Goal: Find specific page/section: Find specific page/section

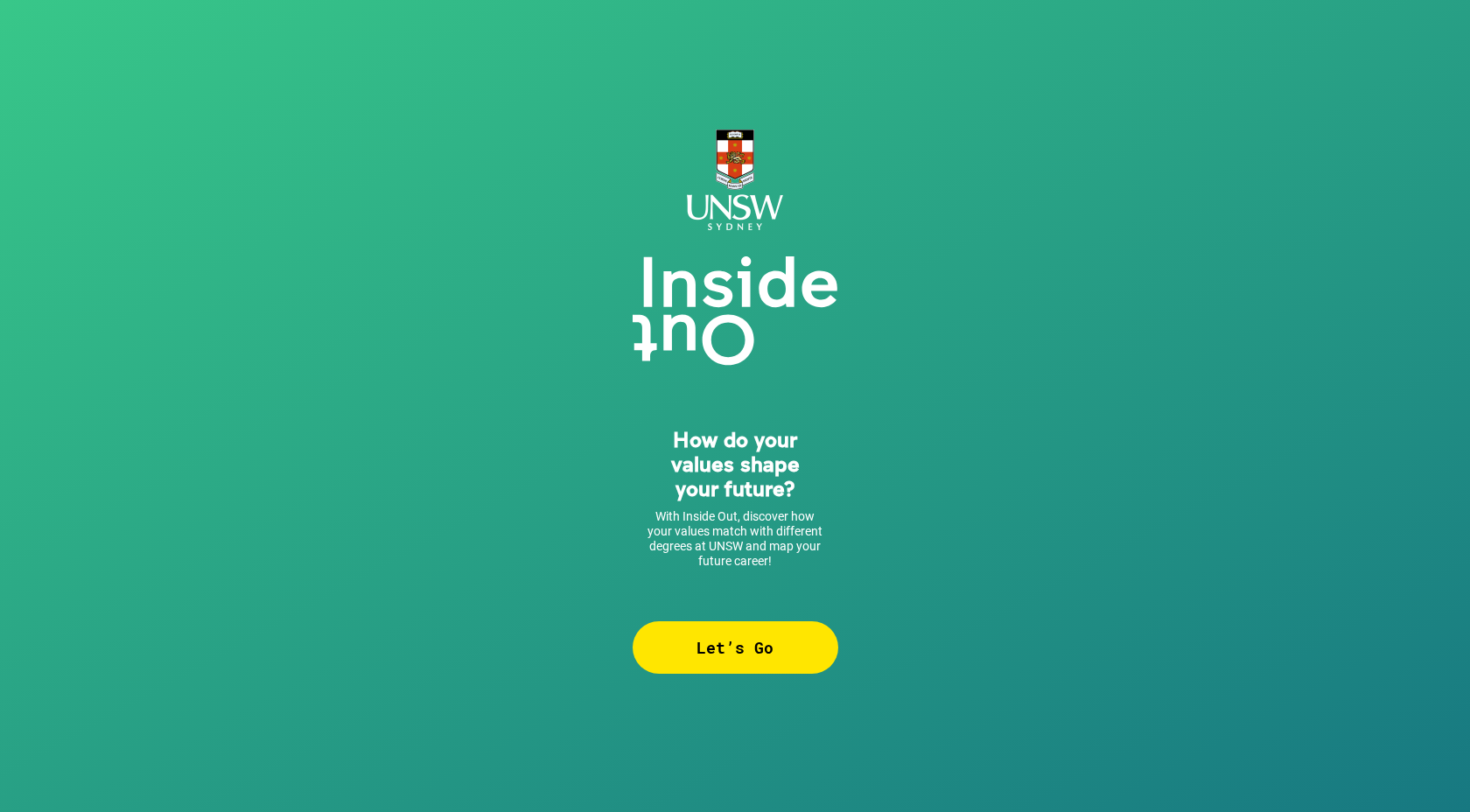
click at [776, 643] on div "Let’s Go" at bounding box center [735, 647] width 205 height 52
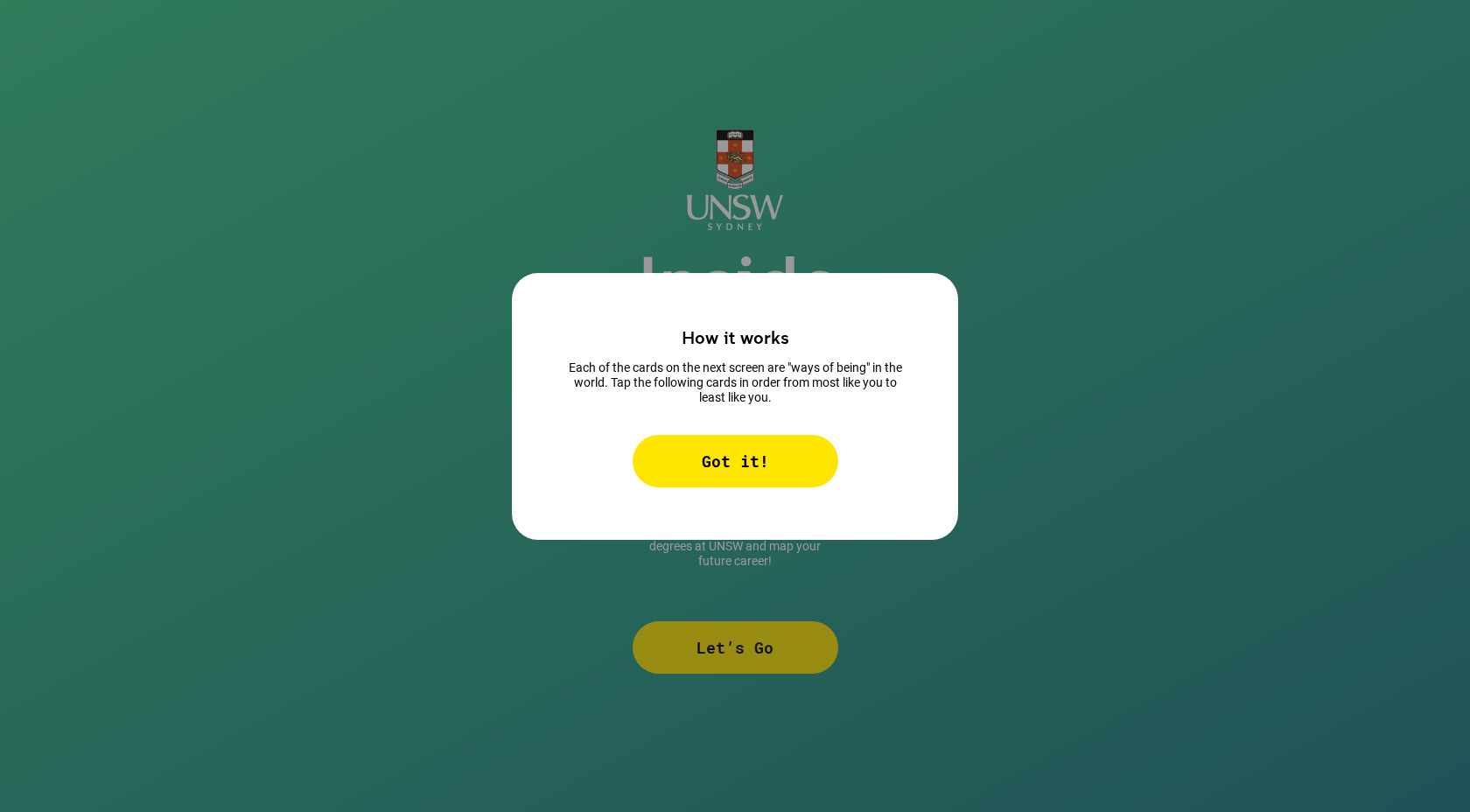
click at [774, 476] on div "Got it!" at bounding box center [735, 460] width 205 height 52
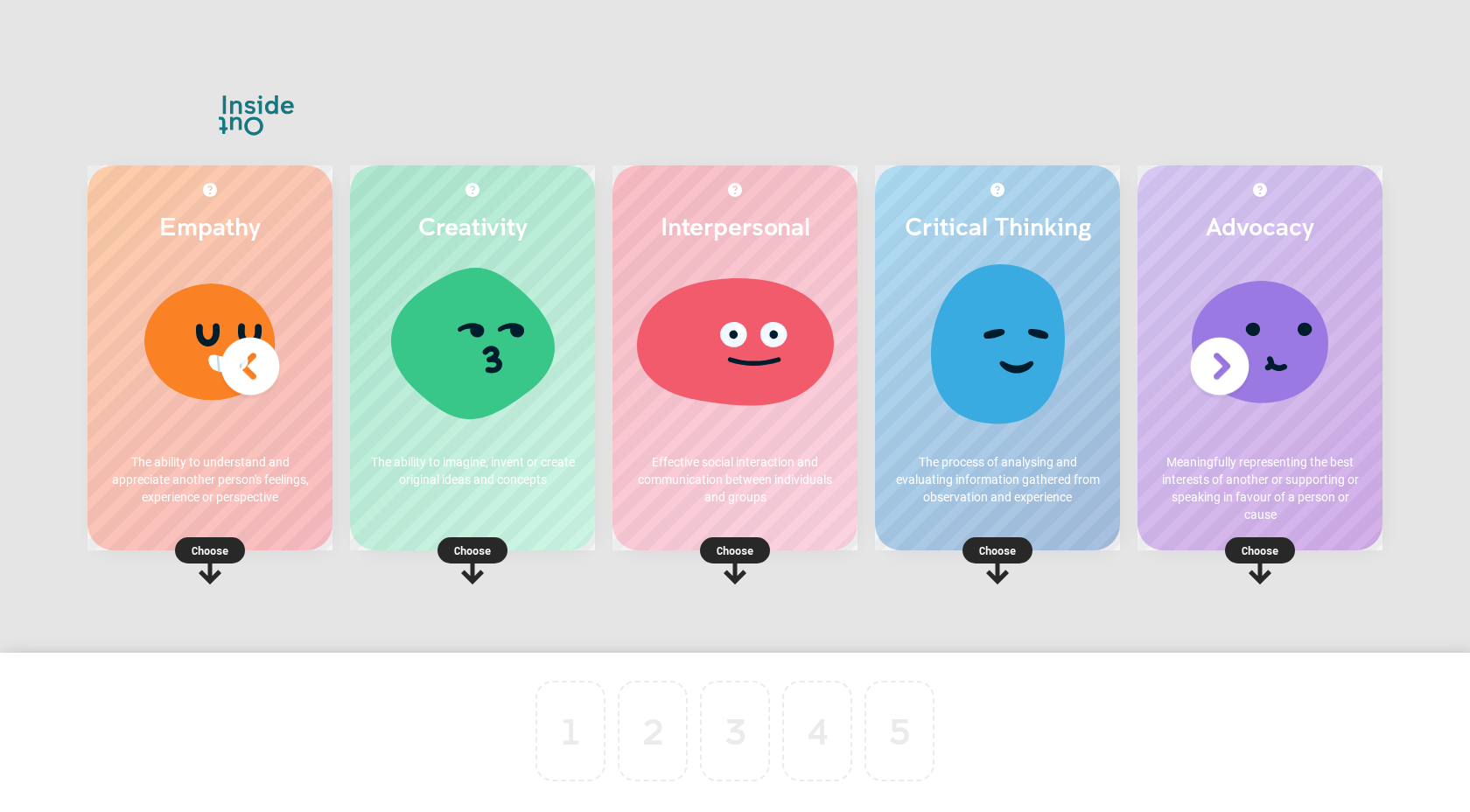
click at [747, 375] on div at bounding box center [734, 348] width 210 height 175
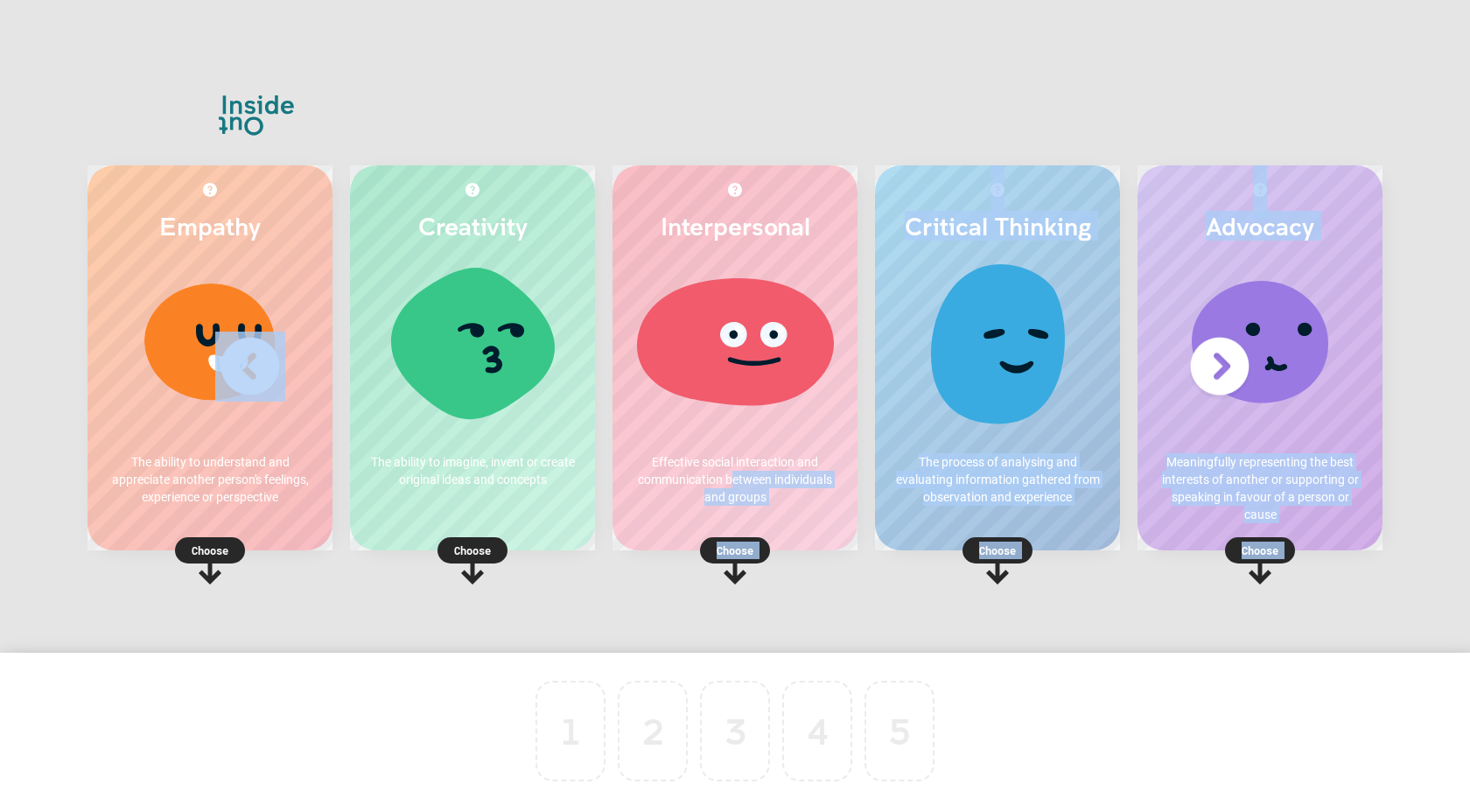
drag, startPoint x: 732, startPoint y: 482, endPoint x: 563, endPoint y: 751, distance: 317.7
click at [563, 751] on div "Empathy The ability to understand and appreciate another person's feelings, exp…" at bounding box center [735, 406] width 1470 height 812
click at [731, 546] on p "Choose" at bounding box center [735, 551] width 245 height 18
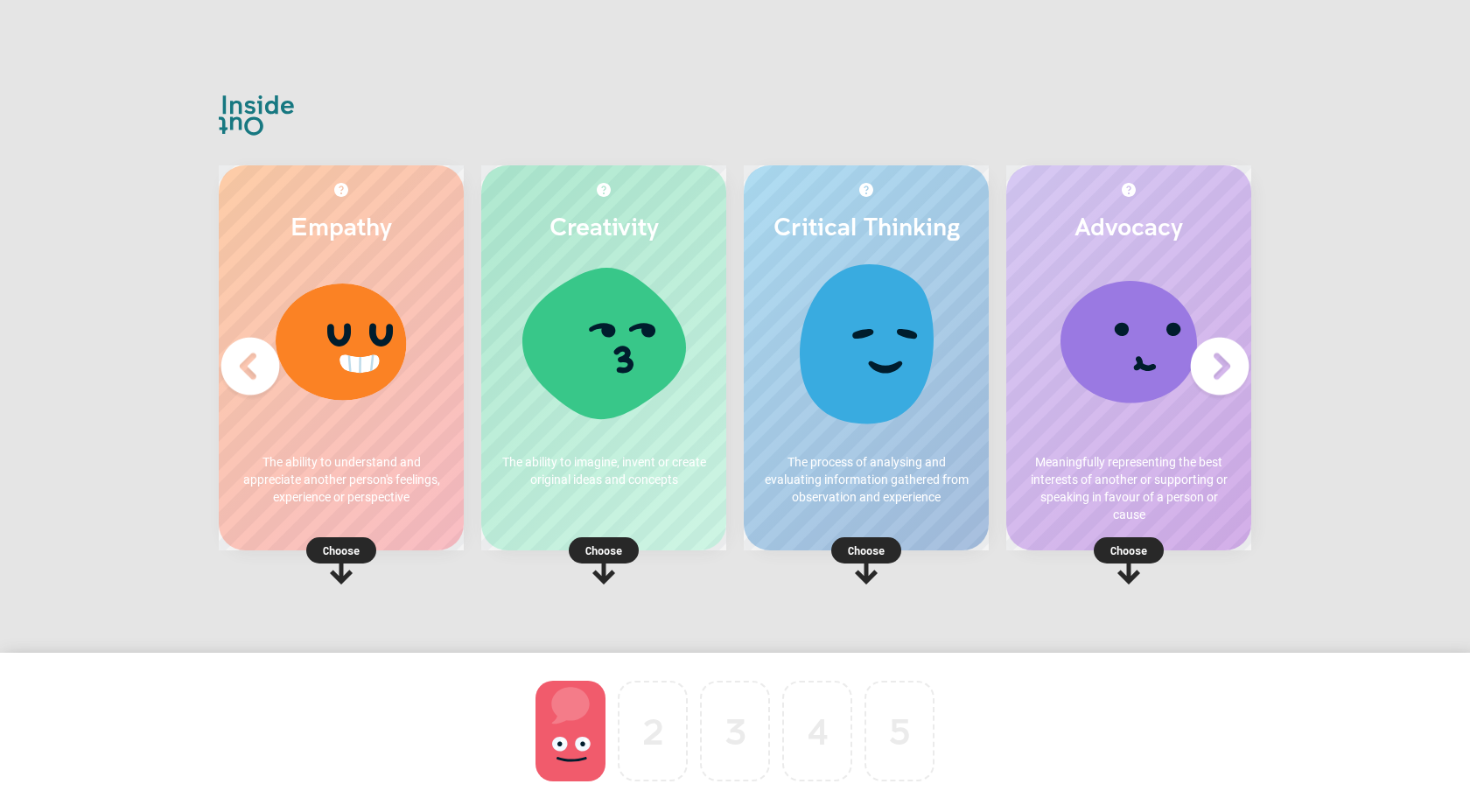
click at [877, 550] on p "Choose" at bounding box center [866, 551] width 245 height 18
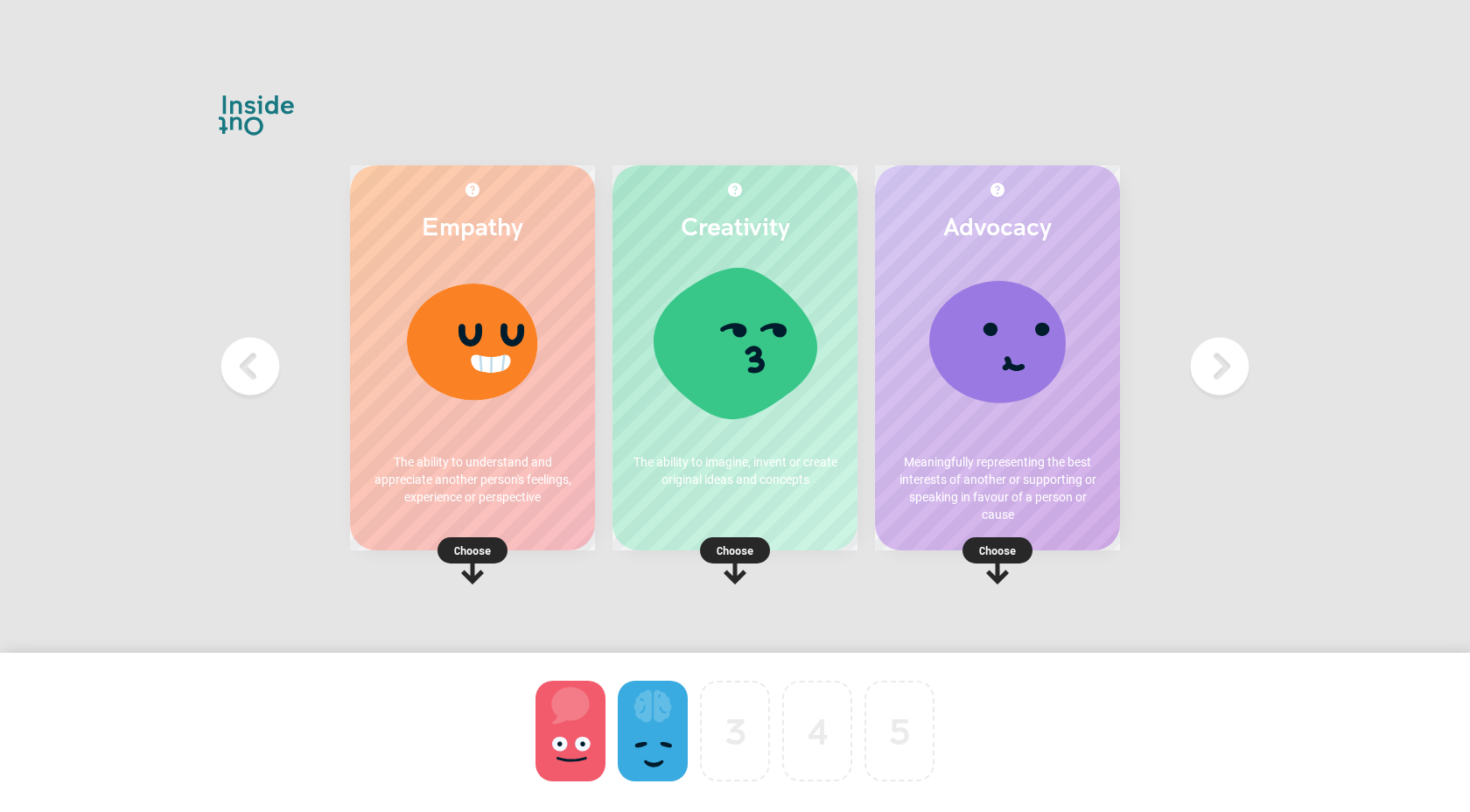
click at [731, 547] on p "Choose" at bounding box center [735, 551] width 245 height 18
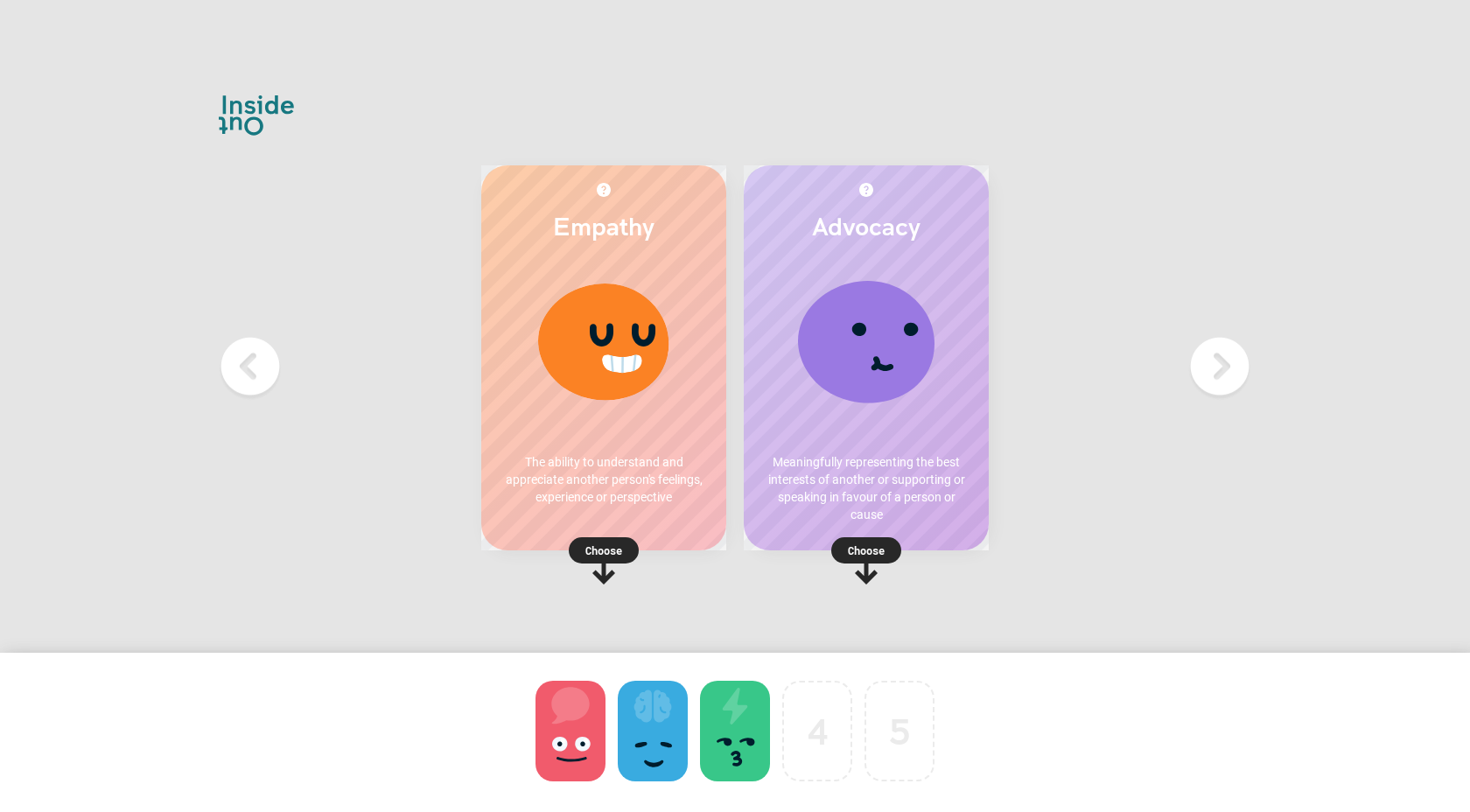
click at [621, 544] on p "Choose" at bounding box center [603, 551] width 245 height 18
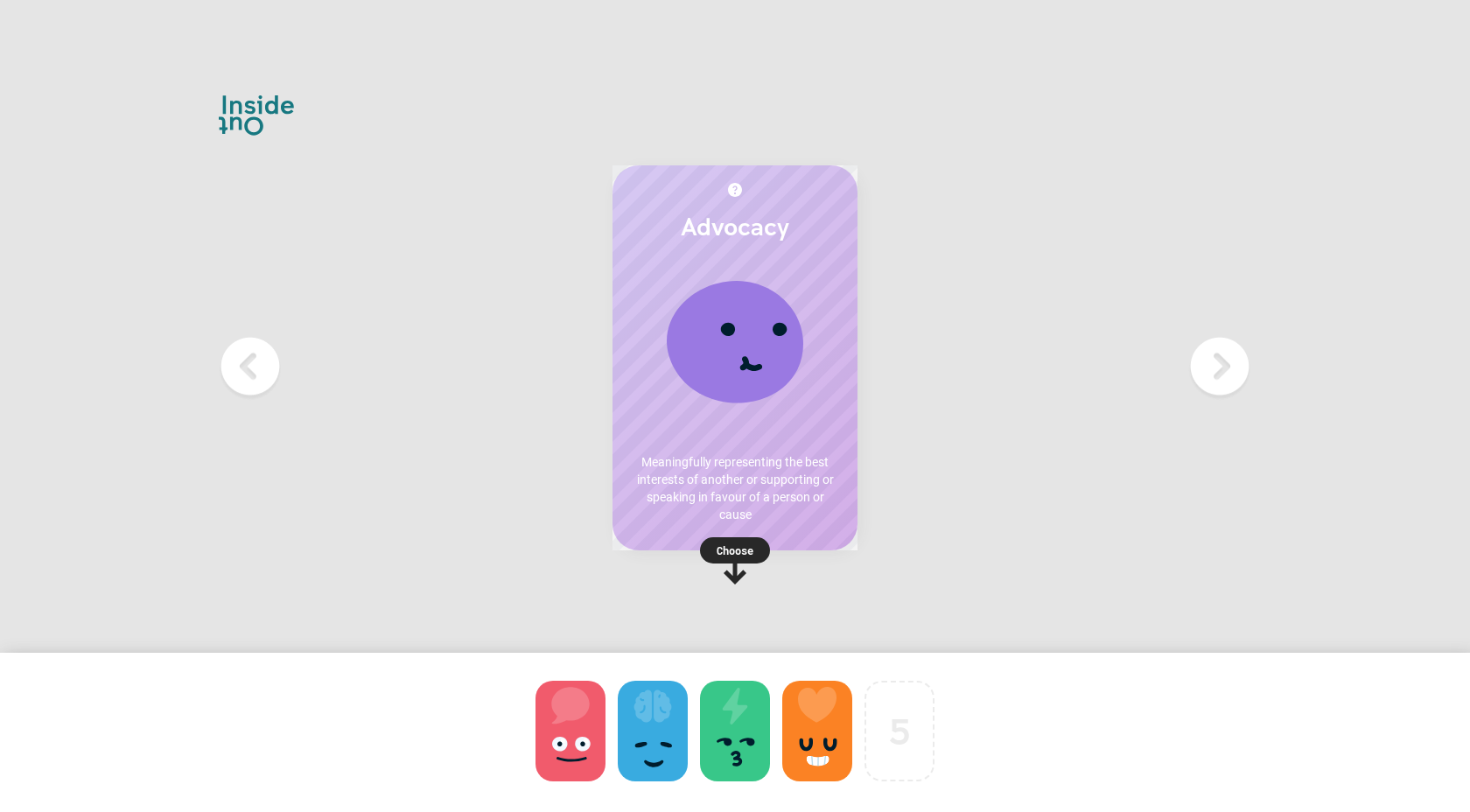
click at [731, 550] on p "Choose" at bounding box center [735, 551] width 245 height 18
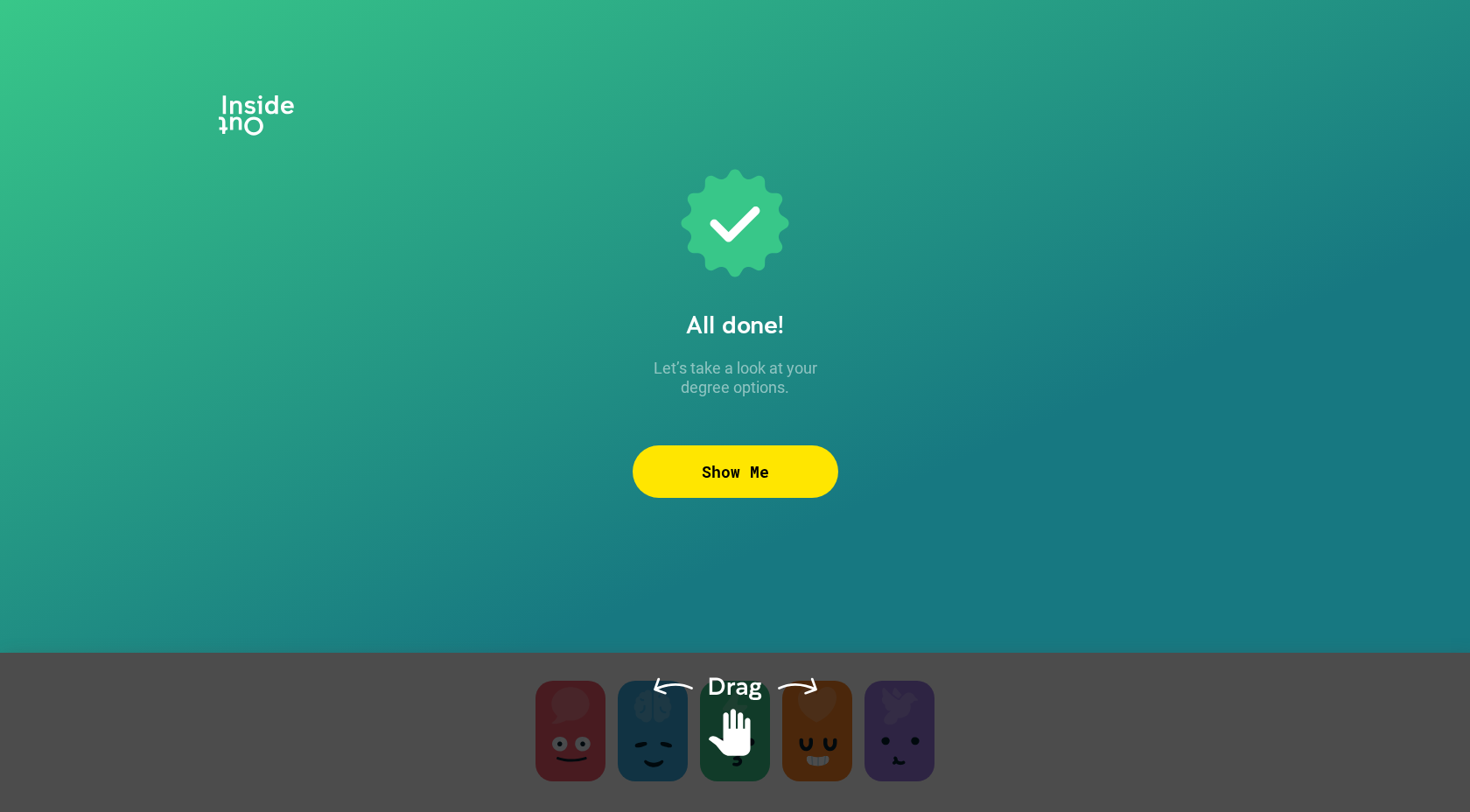
click at [723, 473] on div "Show Me" at bounding box center [735, 471] width 205 height 52
